Goal: Obtain resource: Download file/media

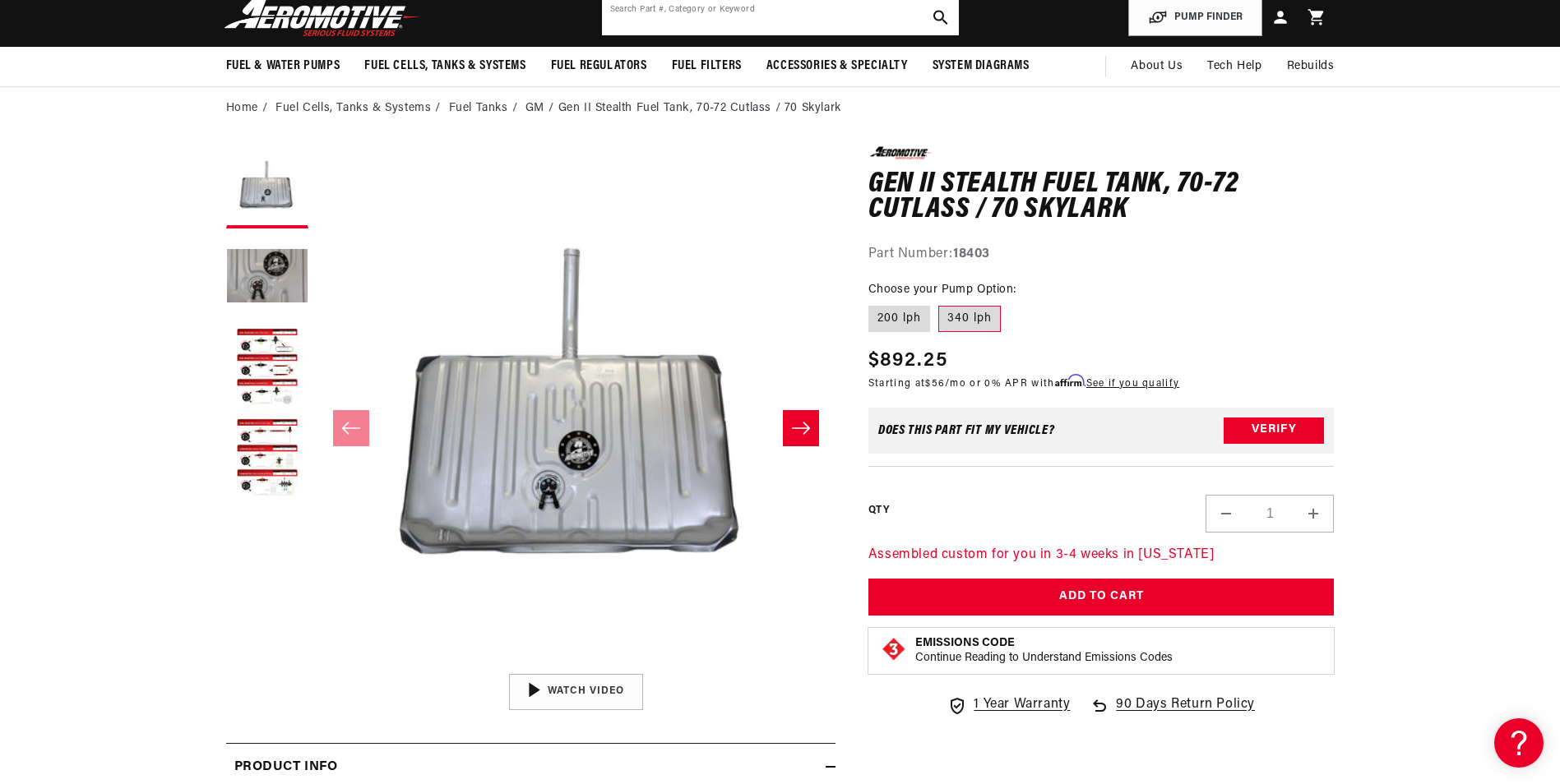
click at [707, 23] on input "text" at bounding box center [780, 17] width 356 height 37
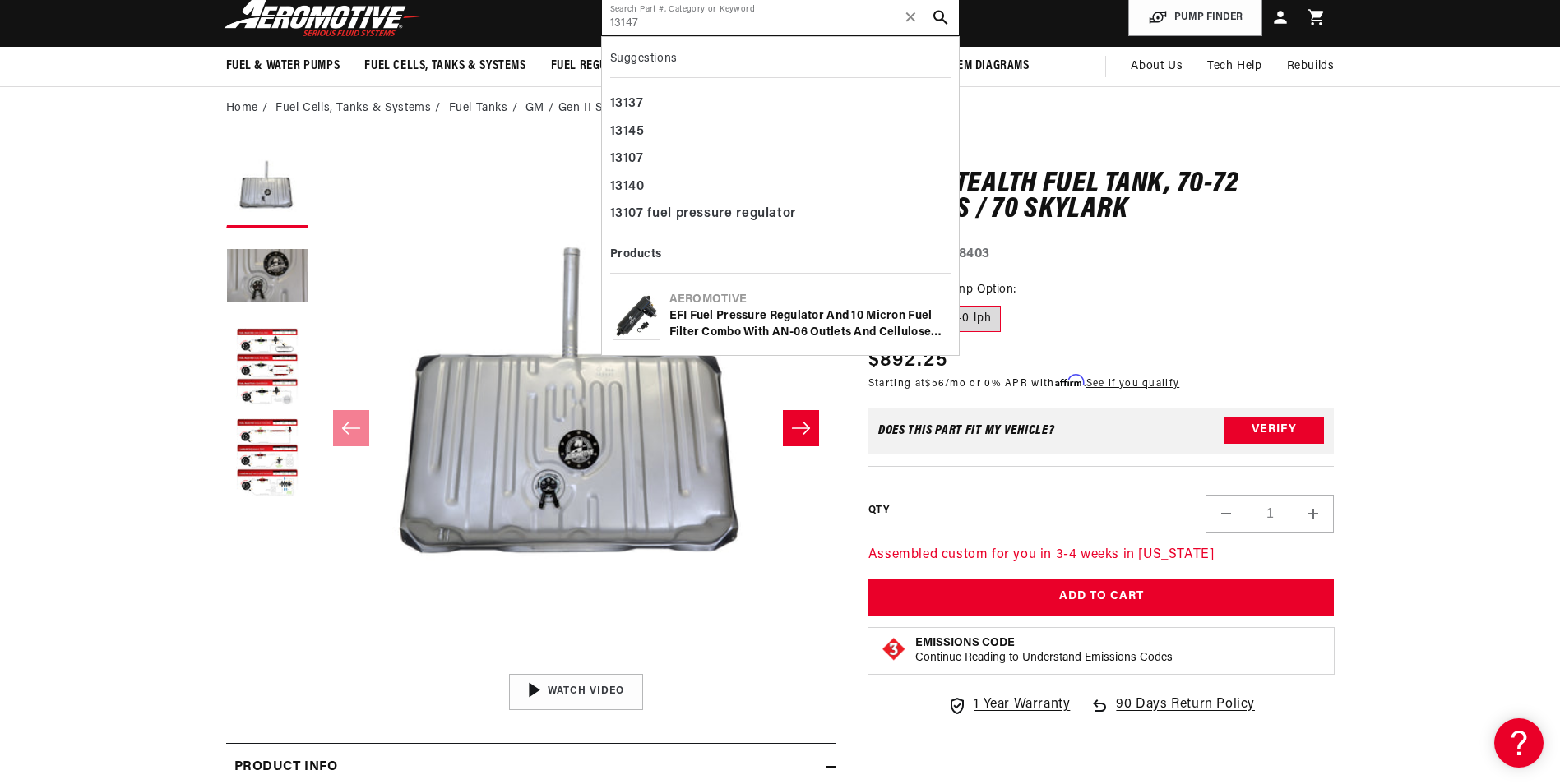
type input "13147"
click at [864, 331] on div "EFI Fuel Pressure Regulator and 10 Micron Fuel Filter Combo with AN-06 Outlets …" at bounding box center [809, 324] width 279 height 32
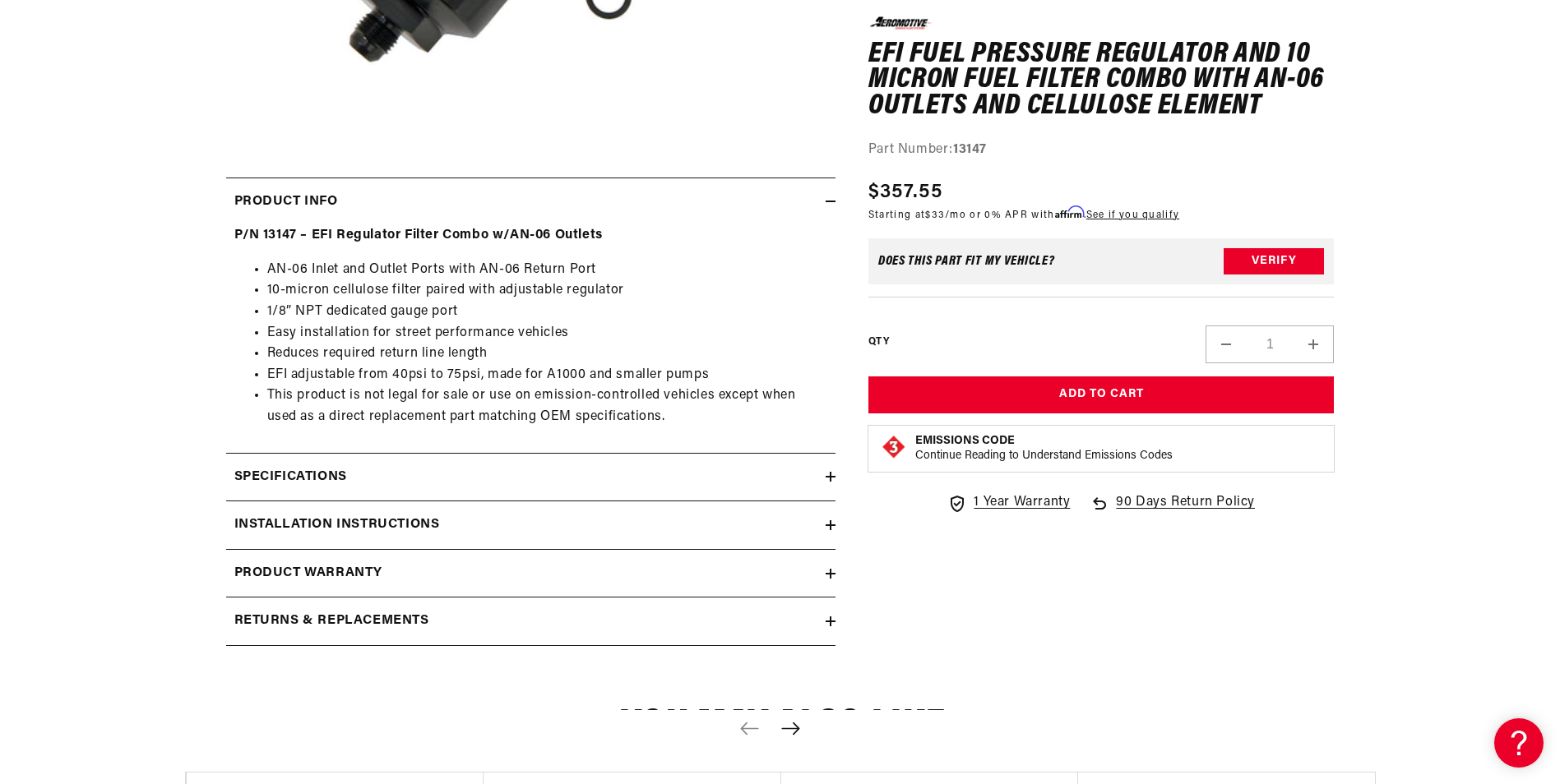
scroll to position [657, 0]
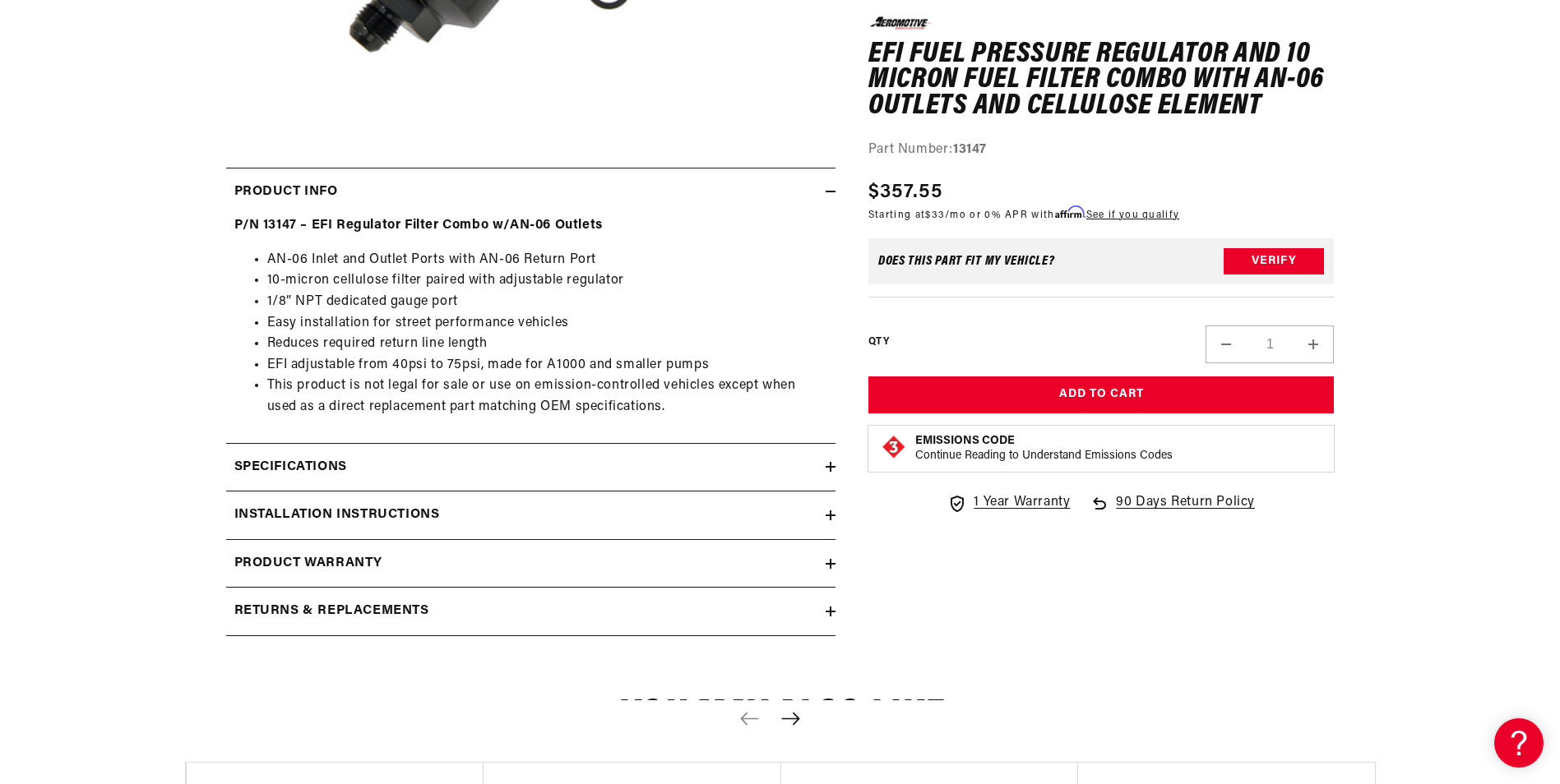
click at [379, 507] on h2 "Installation Instructions" at bounding box center [337, 515] width 205 height 22
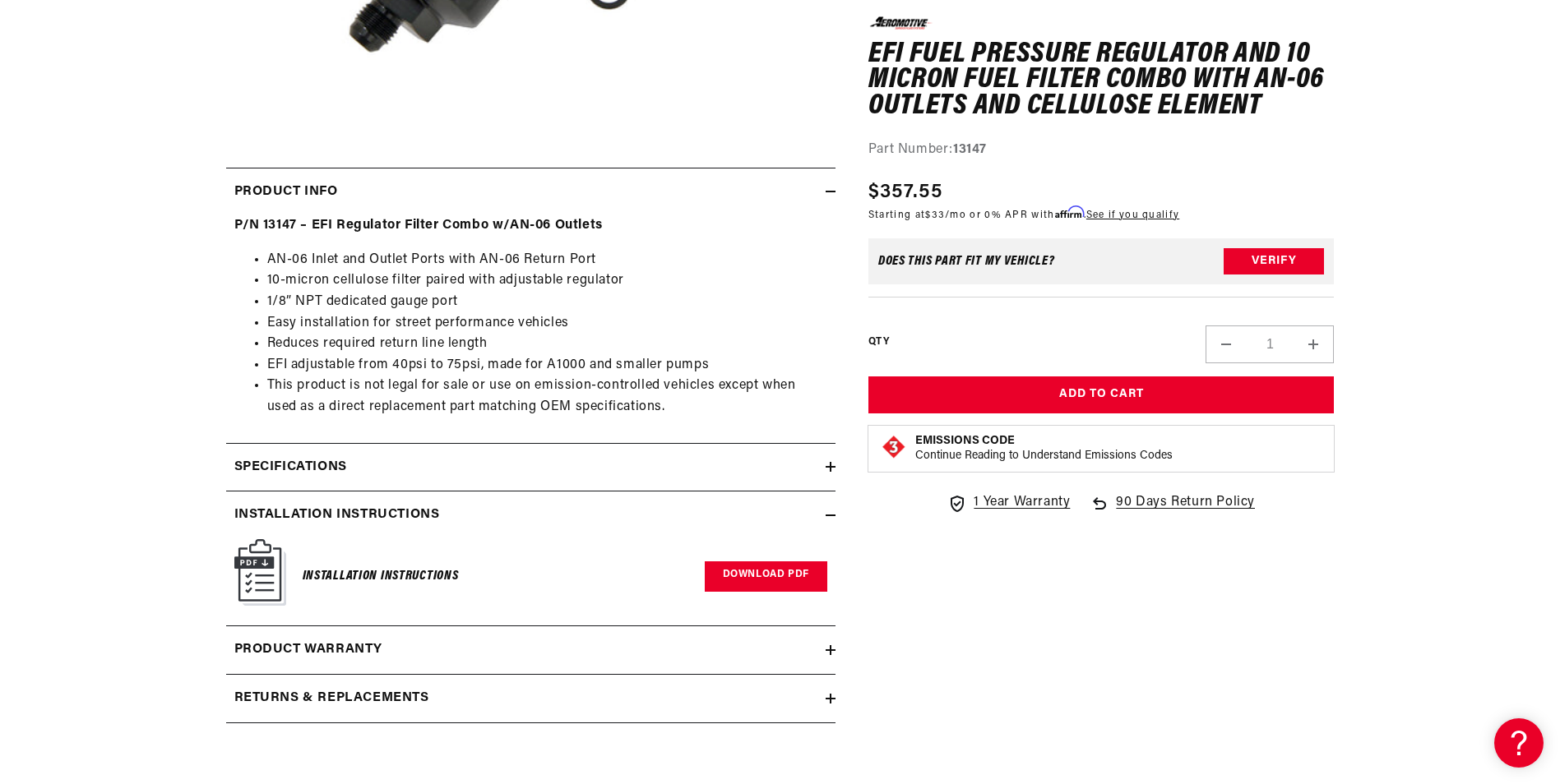
click at [735, 581] on link "Download PDF" at bounding box center [765, 577] width 123 height 30
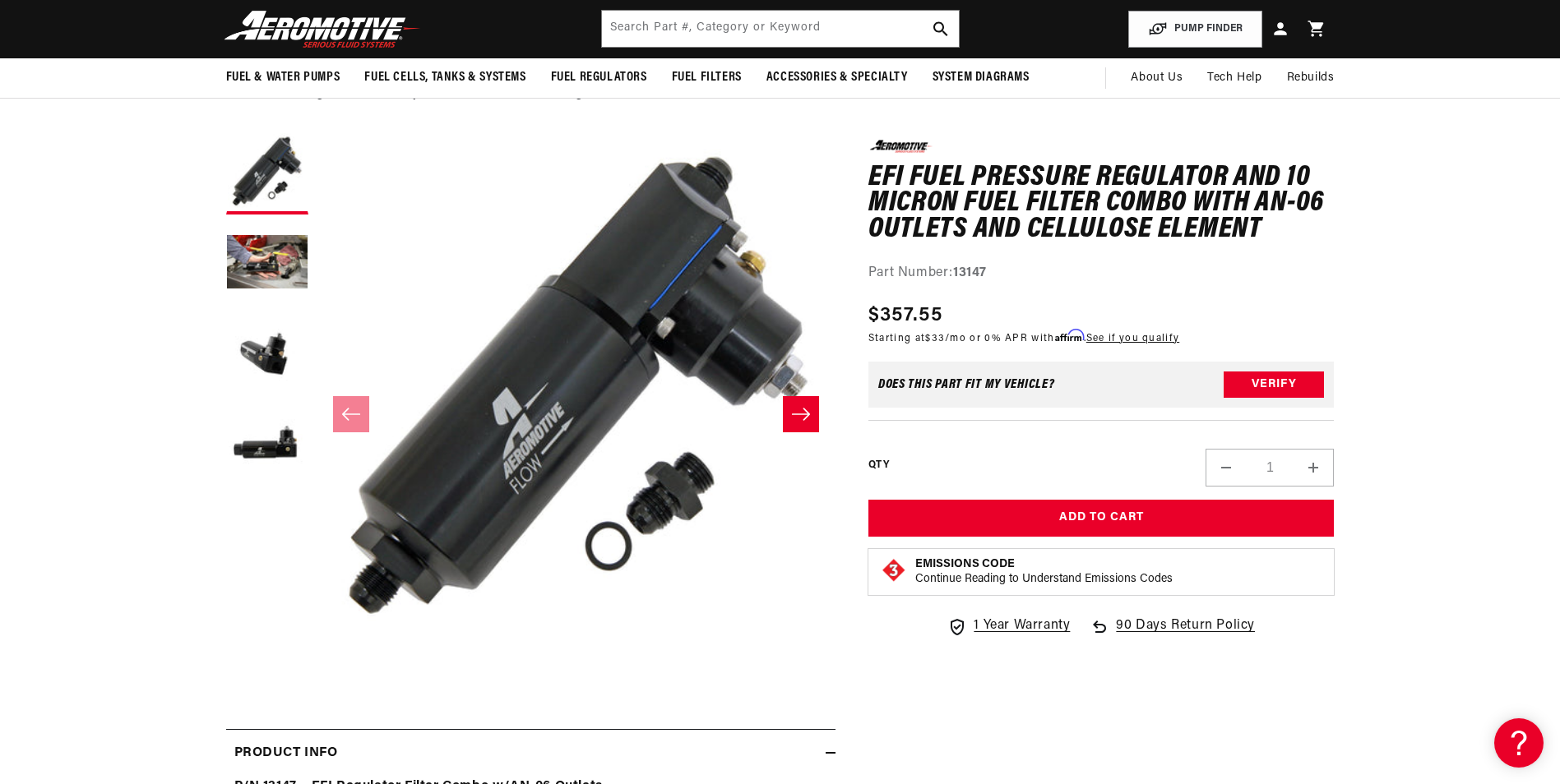
scroll to position [83, 0]
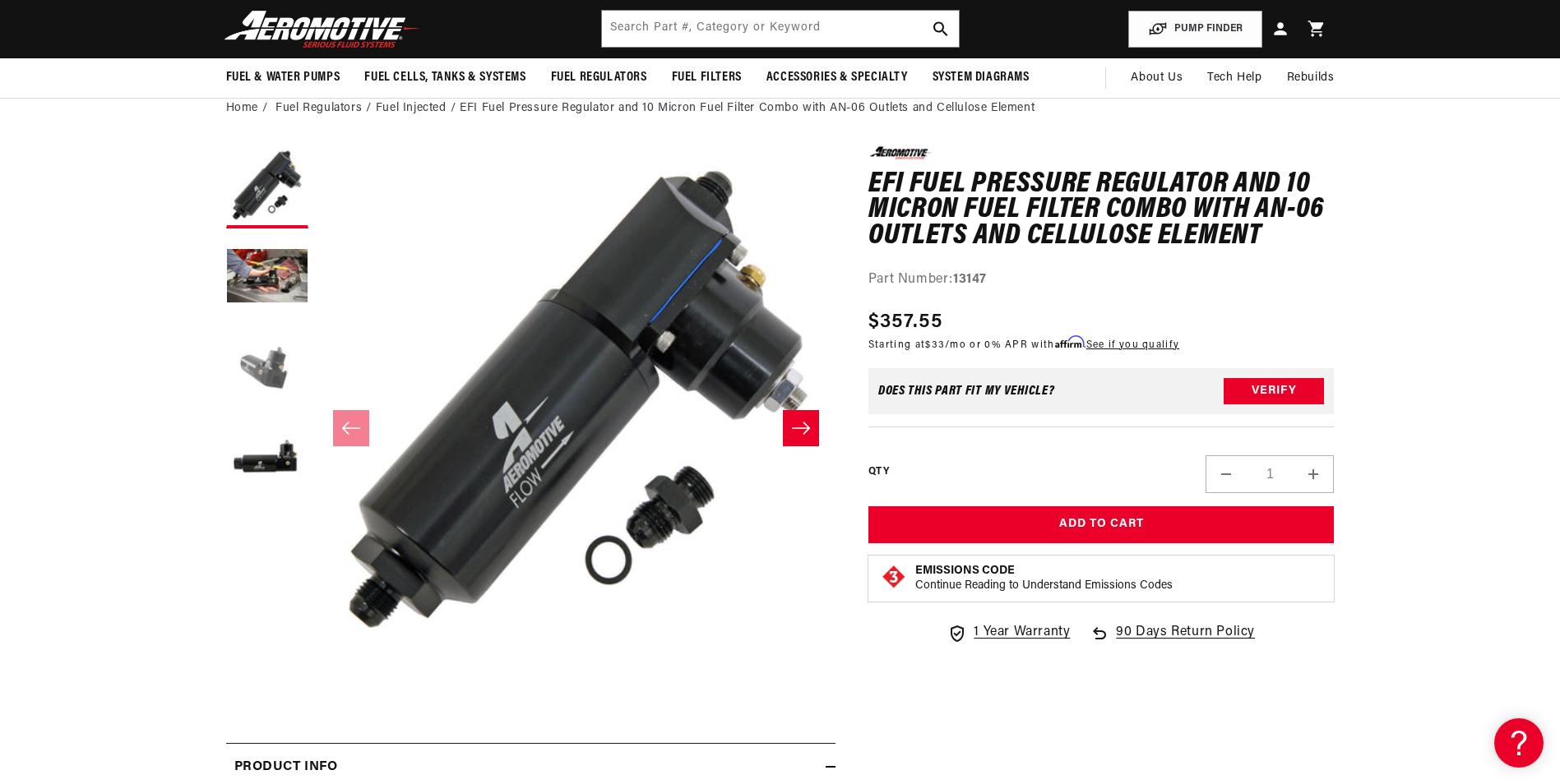
click at [265, 373] on button "Load image 3 in gallery view" at bounding box center [267, 369] width 83 height 83
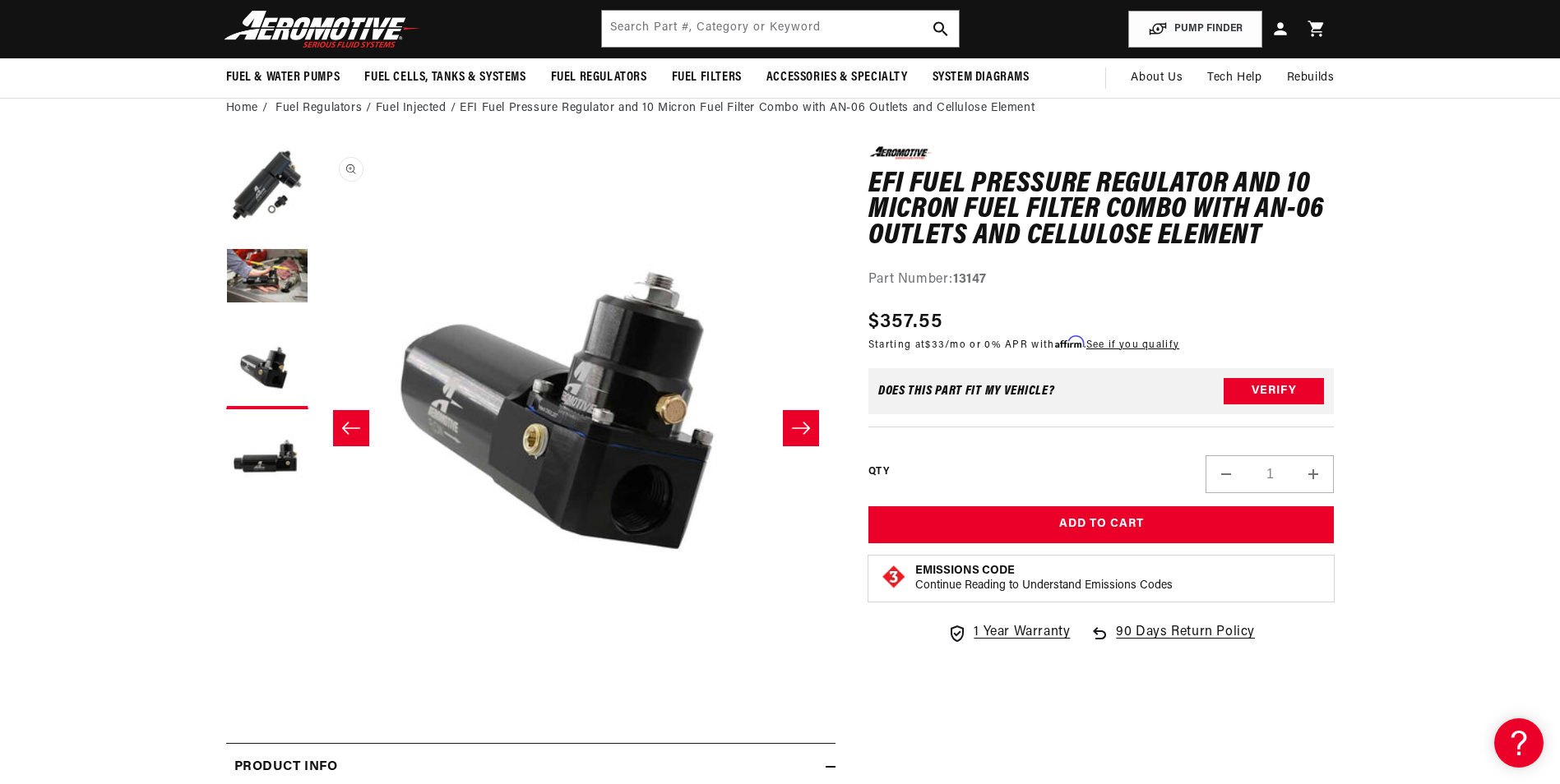
scroll to position [0, 1038]
